Goal: Transaction & Acquisition: Purchase product/service

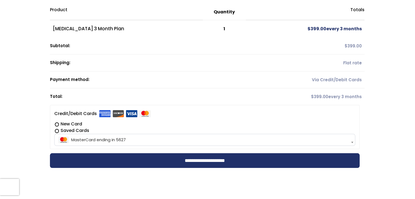
scroll to position [109, 0]
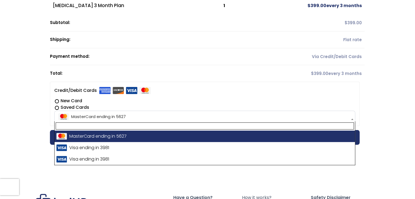
click at [90, 114] on span "MasterCard ending in 5627" at bounding box center [204, 116] width 297 height 11
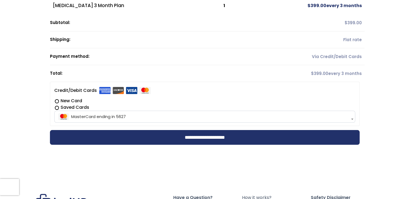
click at [90, 114] on span "MasterCard ending in 5627" at bounding box center [204, 116] width 297 height 11
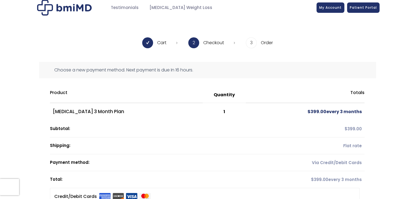
scroll to position [0, 0]
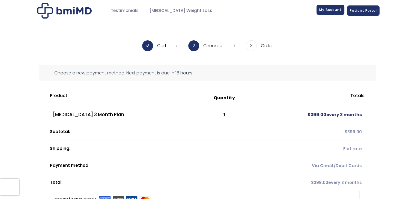
click at [339, 12] on span "My Account" at bounding box center [330, 9] width 22 height 5
